Goal: Task Accomplishment & Management: Use online tool/utility

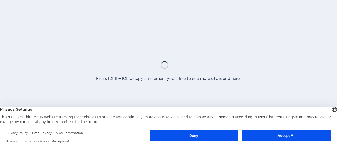
click at [280, 139] on button "Accept All" at bounding box center [286, 136] width 88 height 11
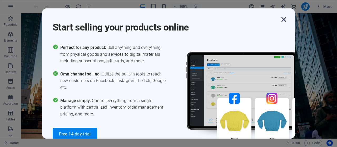
click at [287, 20] on icon "button" at bounding box center [283, 19] width 9 height 9
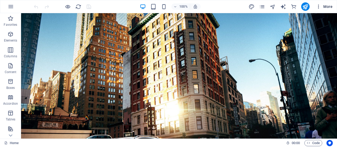
click at [320, 6] on icon "button" at bounding box center [318, 6] width 5 height 5
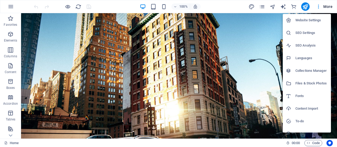
click at [304, 60] on h6 "Languages" at bounding box center [311, 58] width 32 height 6
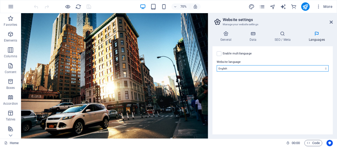
click at [281, 68] on select "Abkhazian Afar Afrikaans Akan Albanian Amharic Arabic Aragonese Armenian Assame…" at bounding box center [273, 68] width 112 height 6
select select "128"
click at [217, 65] on select "Abkhazian Afar Afrikaans Akan Albanian Amharic Arabic Aragonese Armenian Assame…" at bounding box center [273, 68] width 112 height 6
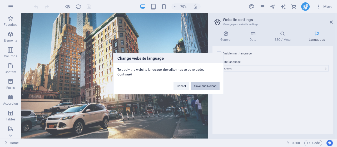
click at [215, 87] on button "Save and Reload" at bounding box center [205, 86] width 28 height 8
checkbox input "false"
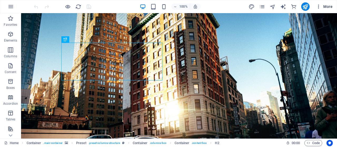
click at [318, 8] on icon "button" at bounding box center [318, 6] width 5 height 5
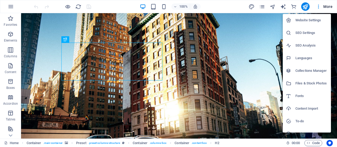
click at [262, 8] on div at bounding box center [168, 73] width 337 height 147
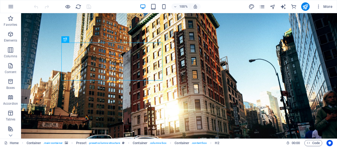
click at [262, 8] on icon "pages" at bounding box center [262, 7] width 6 height 6
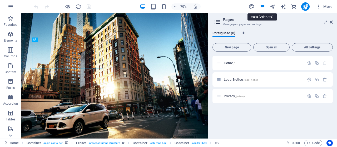
click at [262, 8] on icon "pages" at bounding box center [262, 7] width 6 height 6
click at [13, 6] on icon "button" at bounding box center [11, 6] width 6 height 6
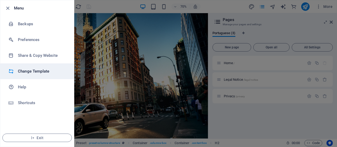
click at [46, 71] on h6 "Change Template" at bounding box center [42, 71] width 49 height 6
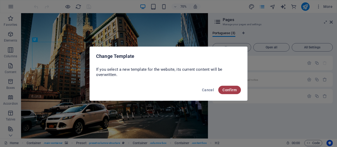
click at [235, 88] on span "Confirm" at bounding box center [229, 90] width 14 height 4
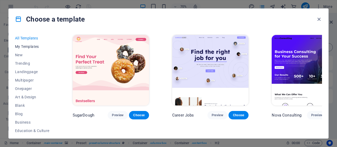
click at [29, 43] on button "My Templates" at bounding box center [32, 46] width 34 height 8
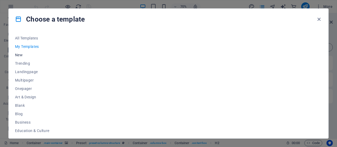
click at [23, 53] on button "New" at bounding box center [32, 55] width 34 height 8
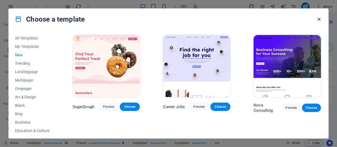
click at [319, 20] on icon "button" at bounding box center [319, 19] width 6 height 6
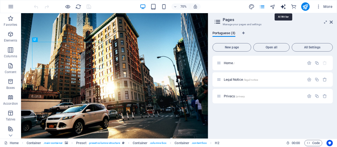
click at [284, 7] on icon "text_generator" at bounding box center [283, 7] width 6 height 6
select select "English"
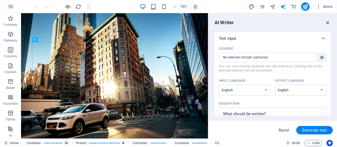
click at [325, 20] on icon "button" at bounding box center [328, 23] width 6 height 6
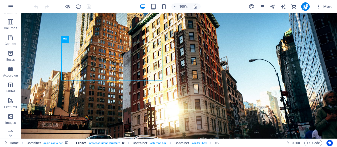
scroll to position [53, 0]
